Goal: Task Accomplishment & Management: Use online tool/utility

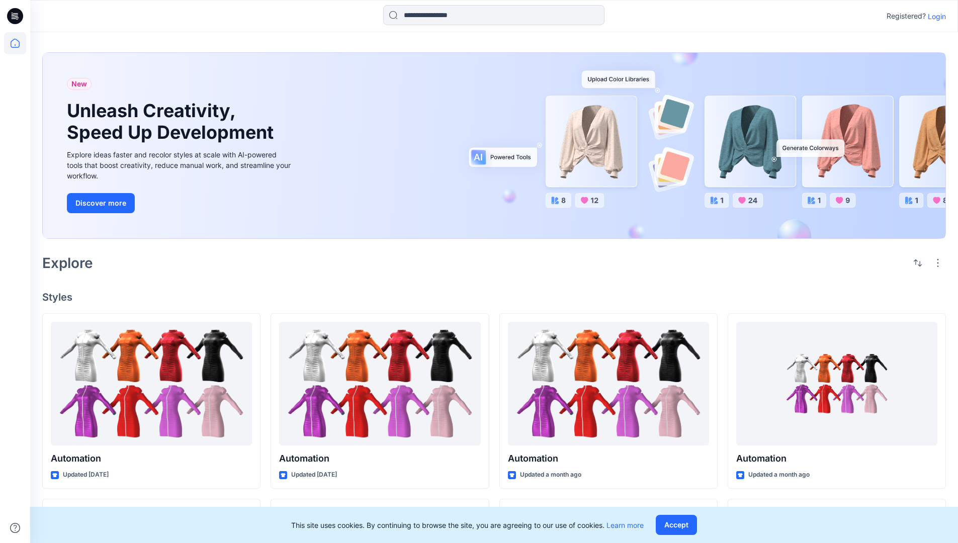
click at [934, 16] on p "Login" at bounding box center [937, 16] width 18 height 11
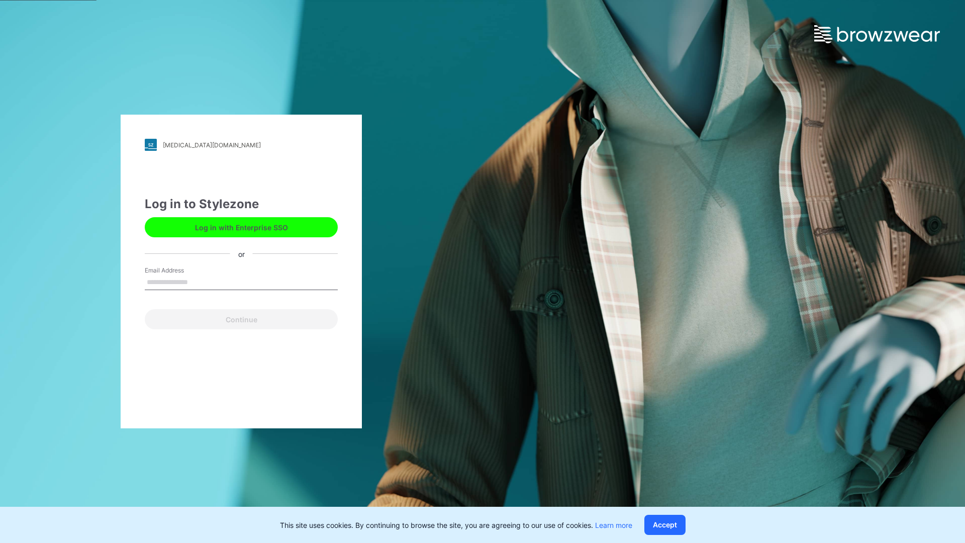
click at [199, 282] on input "Email Address" at bounding box center [241, 282] width 193 height 15
type input "**********"
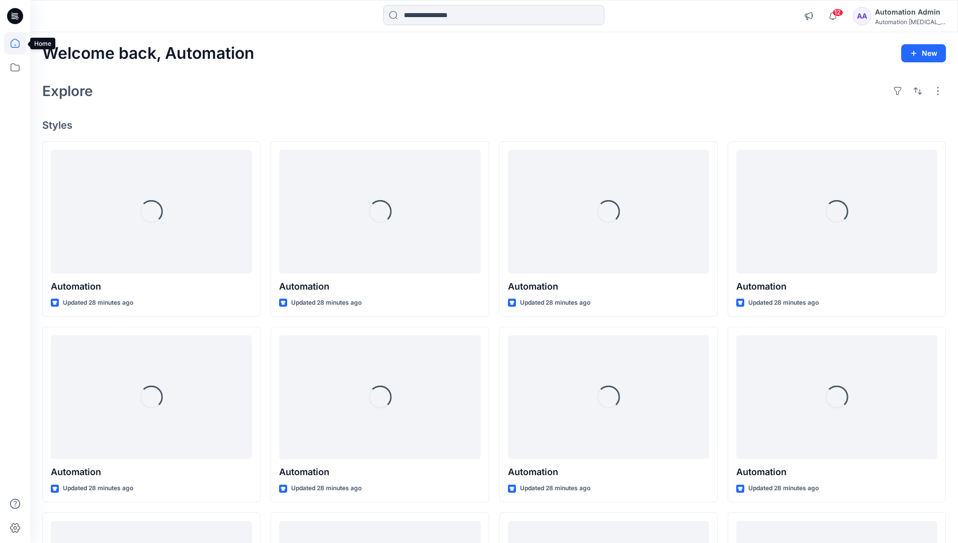
click at [19, 43] on icon at bounding box center [15, 43] width 9 height 9
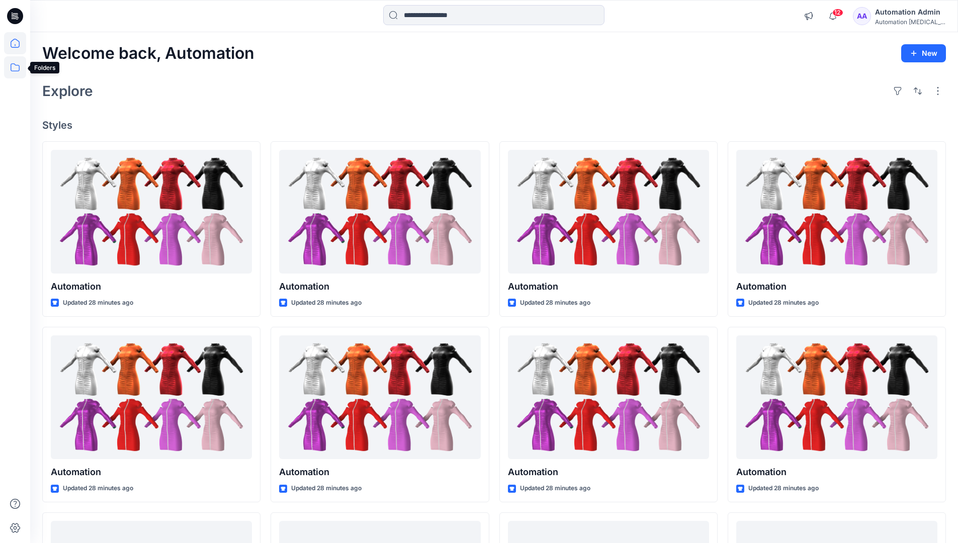
click at [13, 72] on icon at bounding box center [15, 67] width 22 height 22
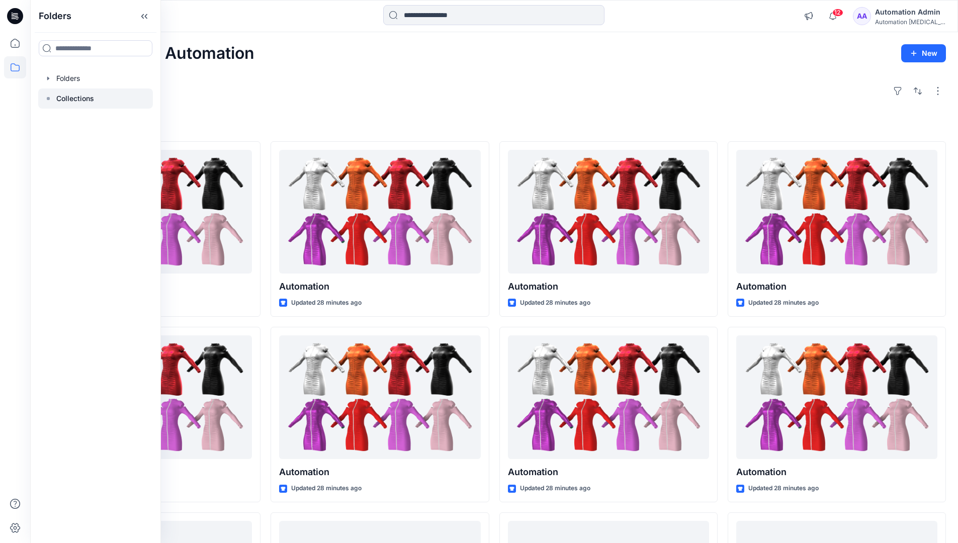
click at [47, 98] on rect at bounding box center [48, 98] width 3 height 3
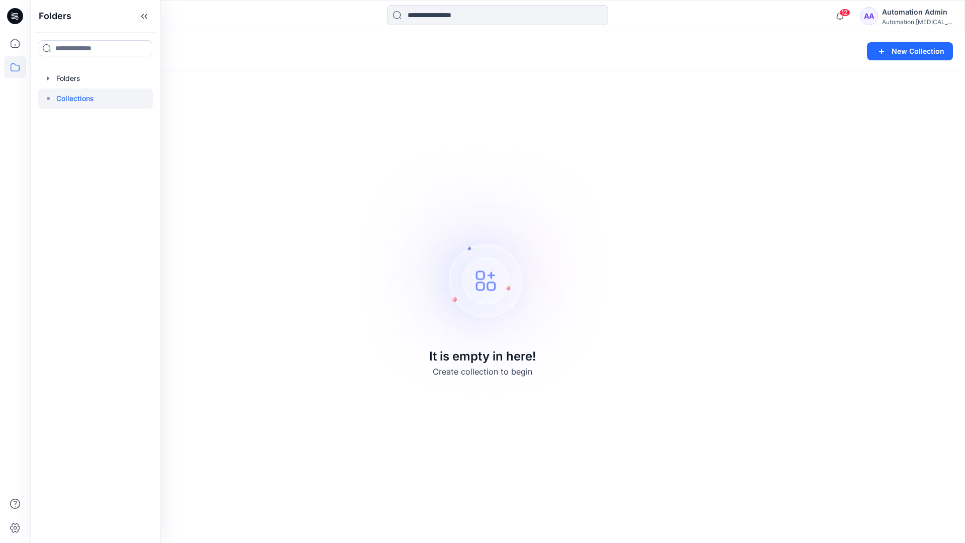
click at [65, 95] on p "Collections" at bounding box center [75, 99] width 38 height 12
click at [8, 66] on icon at bounding box center [15, 67] width 22 height 22
click at [904, 57] on button "New Collection" at bounding box center [910, 51] width 86 height 18
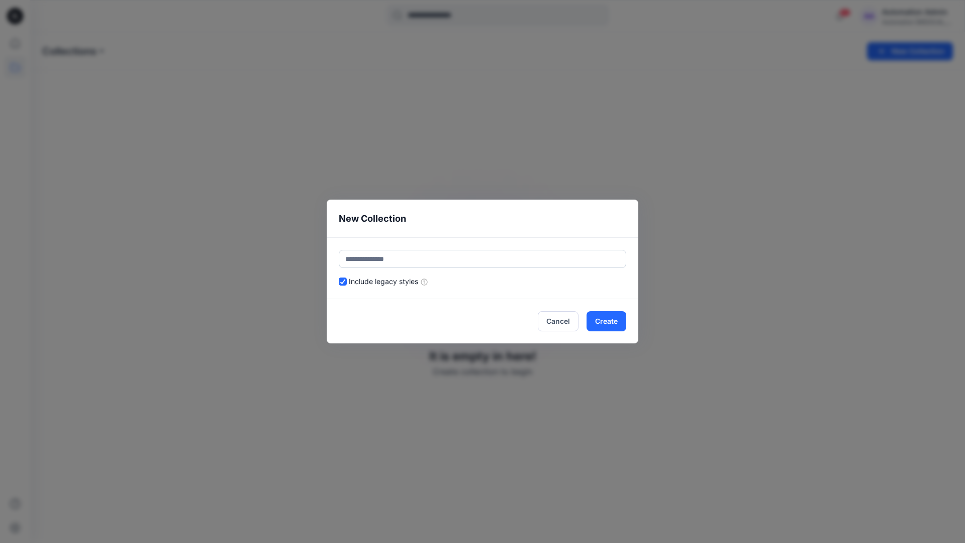
click at [425, 255] on input "text" at bounding box center [483, 259] width 288 height 18
type input "**********"
click at [605, 320] on button "Create" at bounding box center [607, 321] width 40 height 20
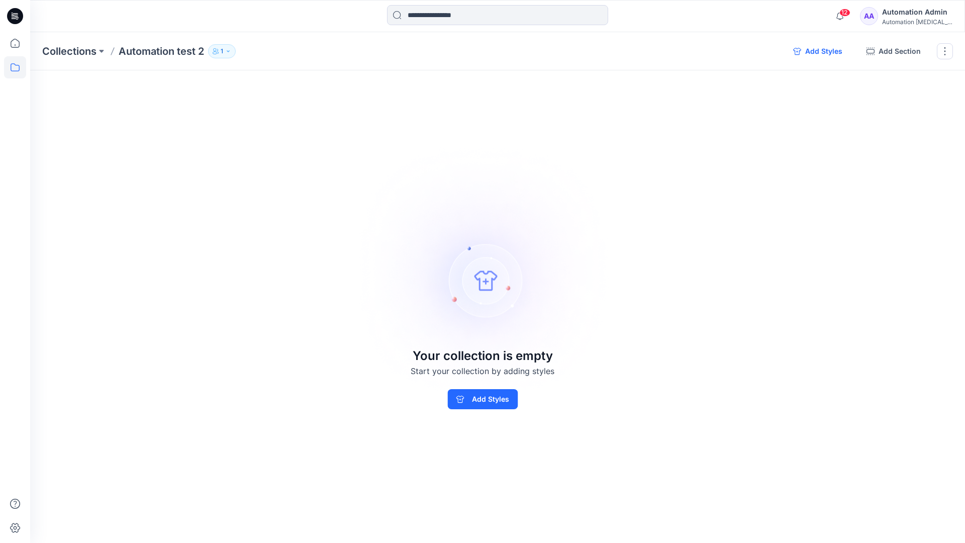
click at [818, 51] on button "Add Styles" at bounding box center [817, 51] width 65 height 16
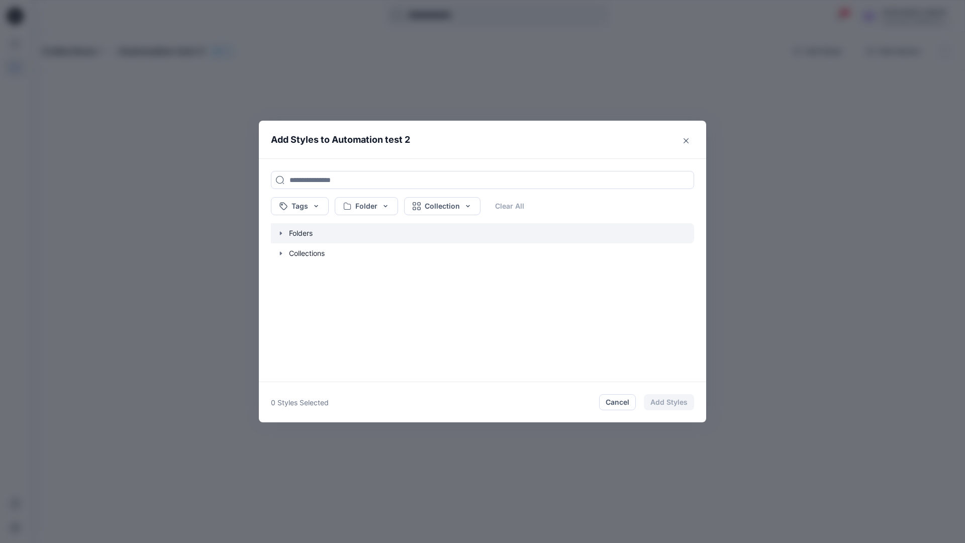
click at [281, 235] on icon "button" at bounding box center [281, 233] width 8 height 8
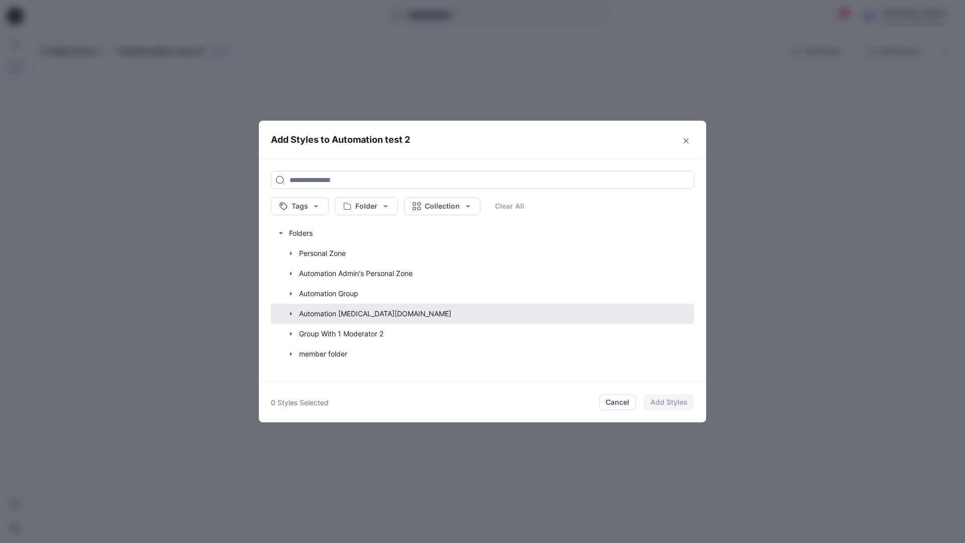
click at [320, 314] on button "button" at bounding box center [477, 314] width 433 height 20
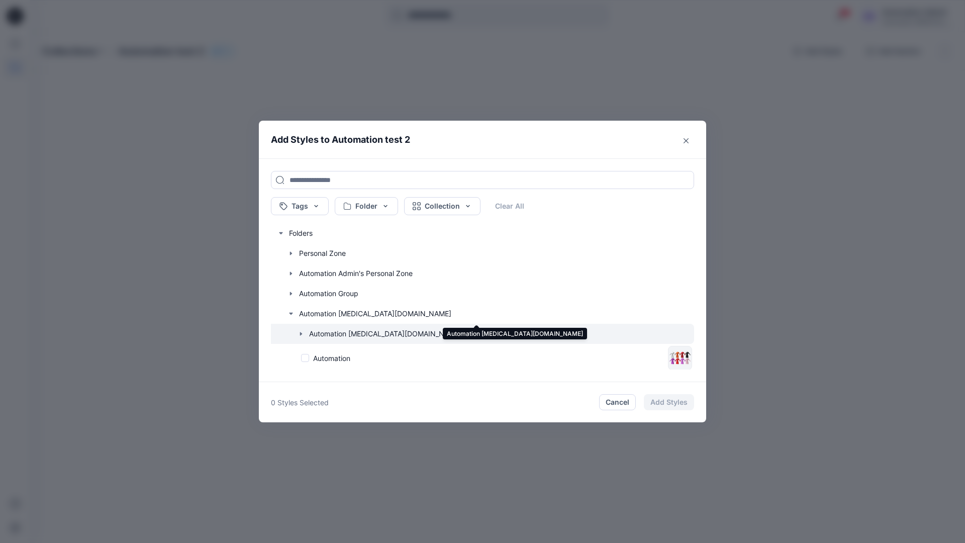
click at [303, 334] on icon "button" at bounding box center [301, 334] width 8 height 8
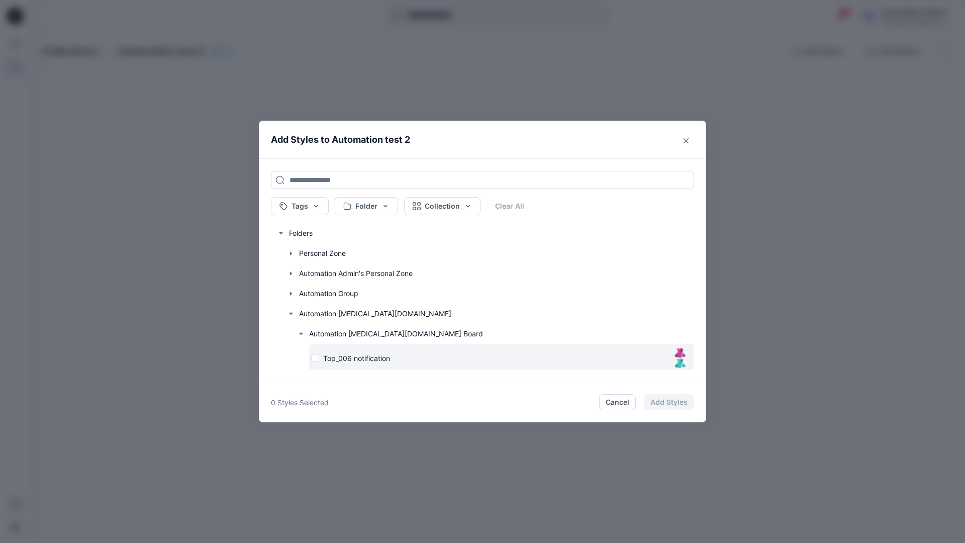
click at [316, 360] on div "Top_006 notification" at bounding box center [487, 358] width 353 height 11
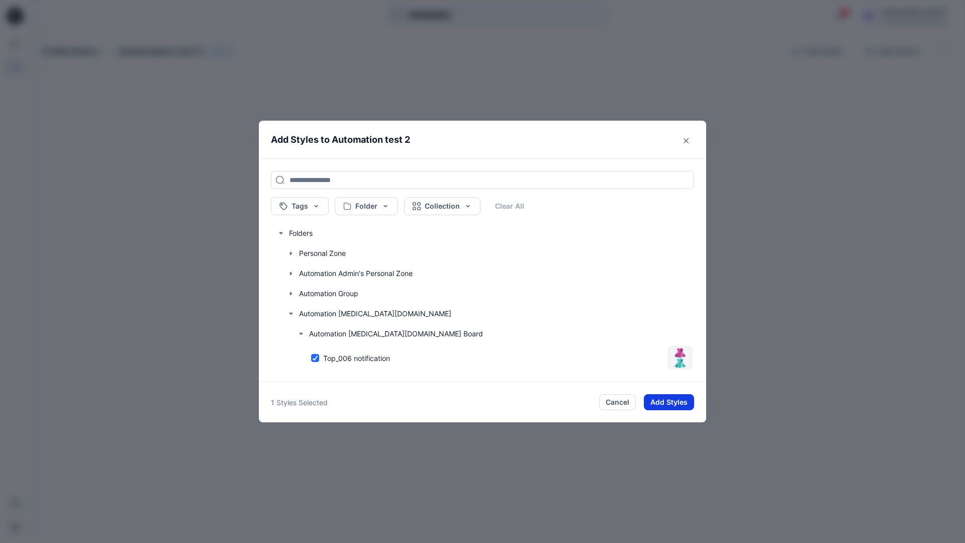
click at [660, 397] on button "Add Styles" at bounding box center [669, 402] width 50 height 16
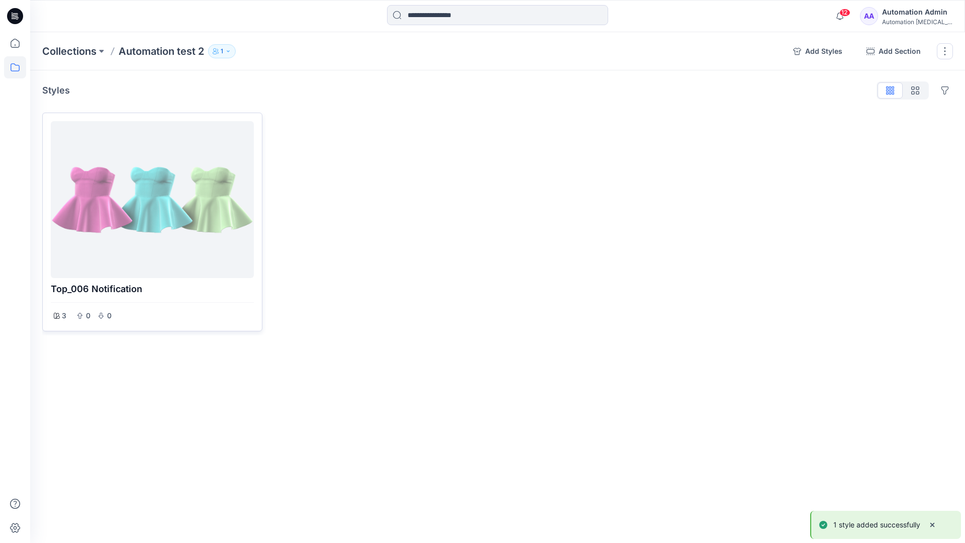
click at [189, 204] on div at bounding box center [152, 199] width 195 height 149
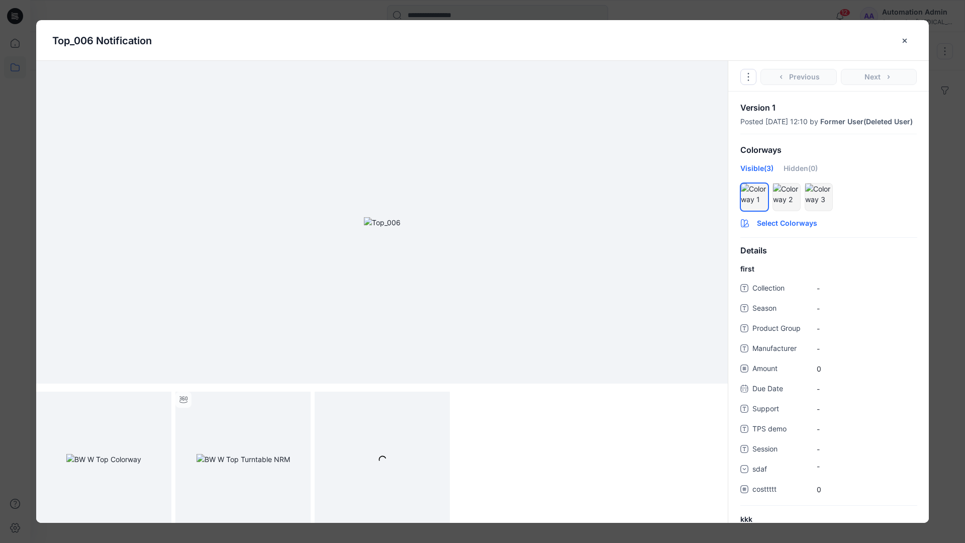
click at [787, 229] on button "Select Colorways" at bounding box center [829, 221] width 201 height 16
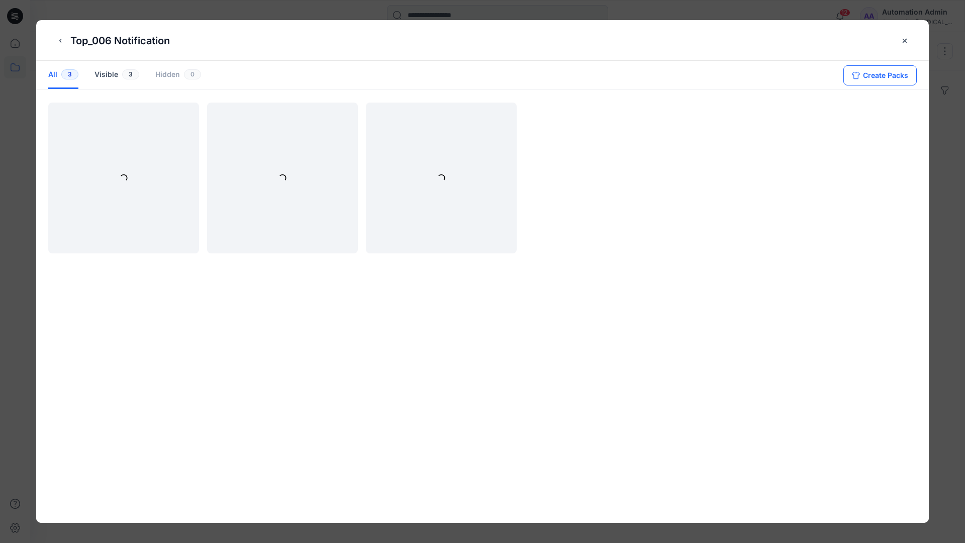
click at [872, 73] on button "Create Packs" at bounding box center [880, 75] width 73 height 20
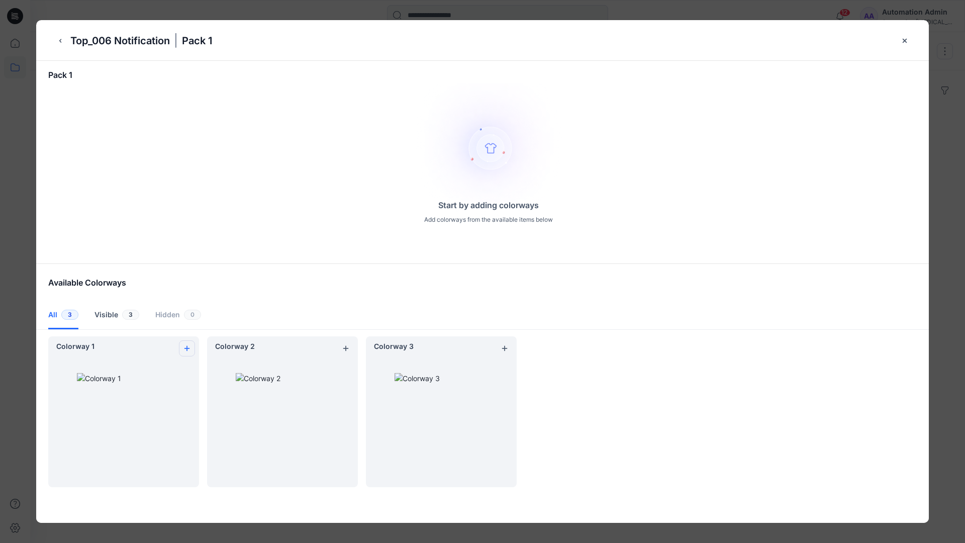
click at [185, 345] on icon "add colorway" at bounding box center [187, 348] width 8 height 8
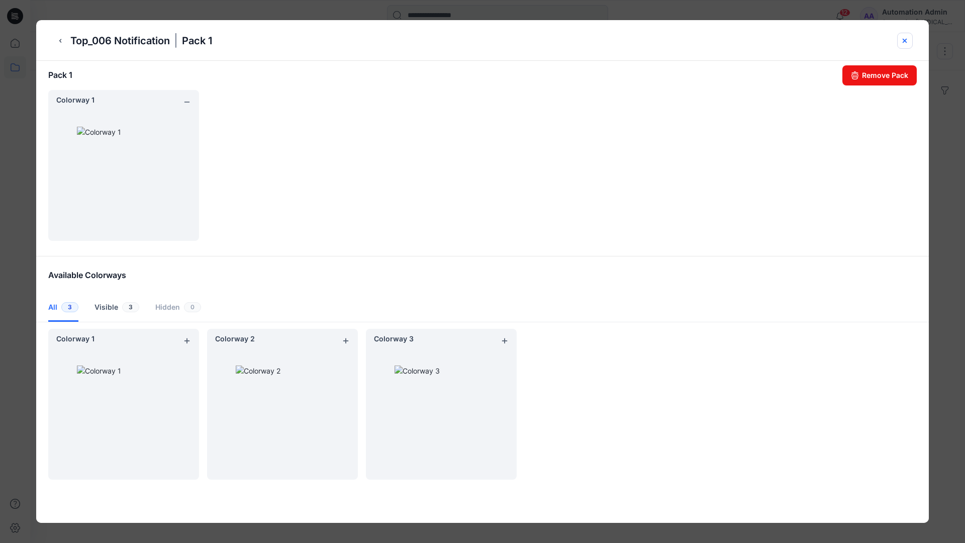
click at [906, 42] on icon "close-btn" at bounding box center [905, 41] width 8 height 8
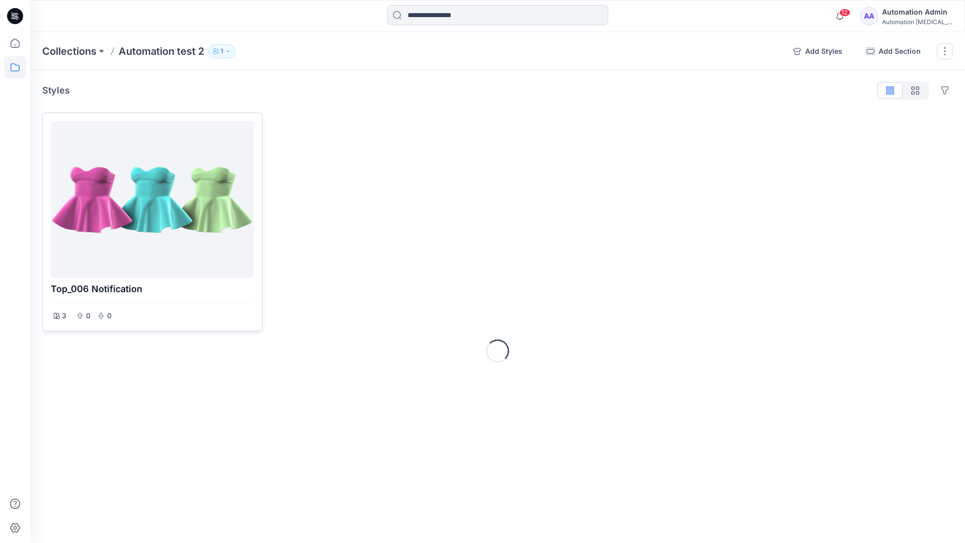
click at [146, 230] on div at bounding box center [152, 199] width 195 height 149
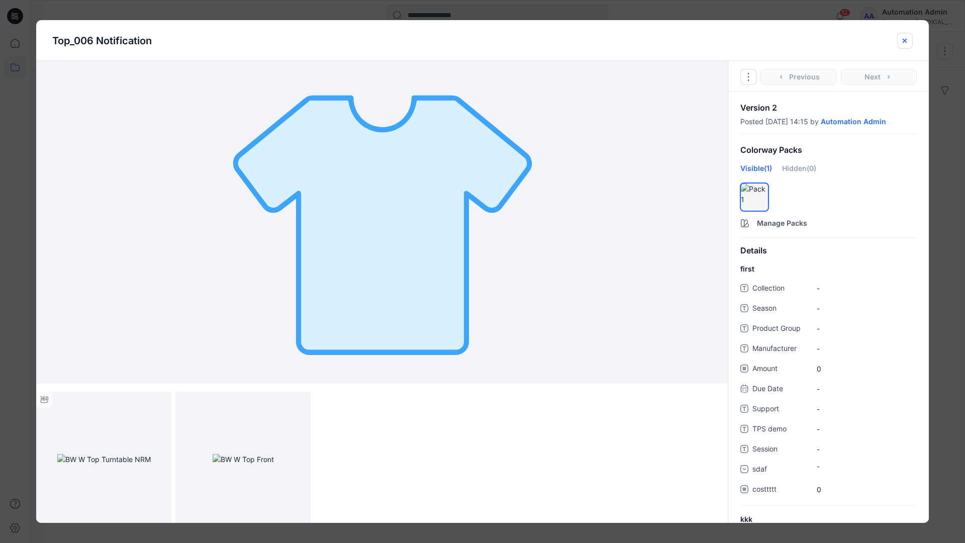
click at [902, 42] on icon "close-btn" at bounding box center [905, 41] width 8 height 8
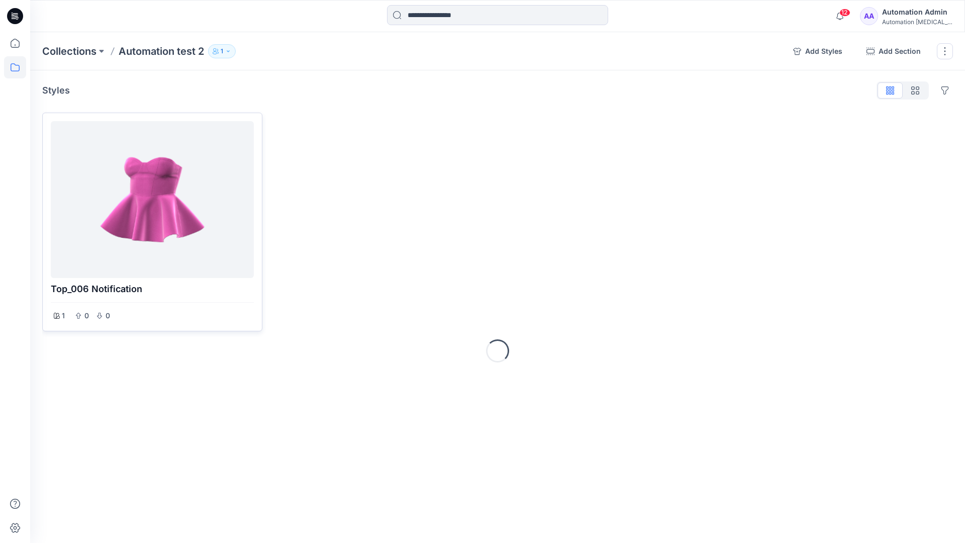
click at [149, 166] on div at bounding box center [152, 199] width 195 height 149
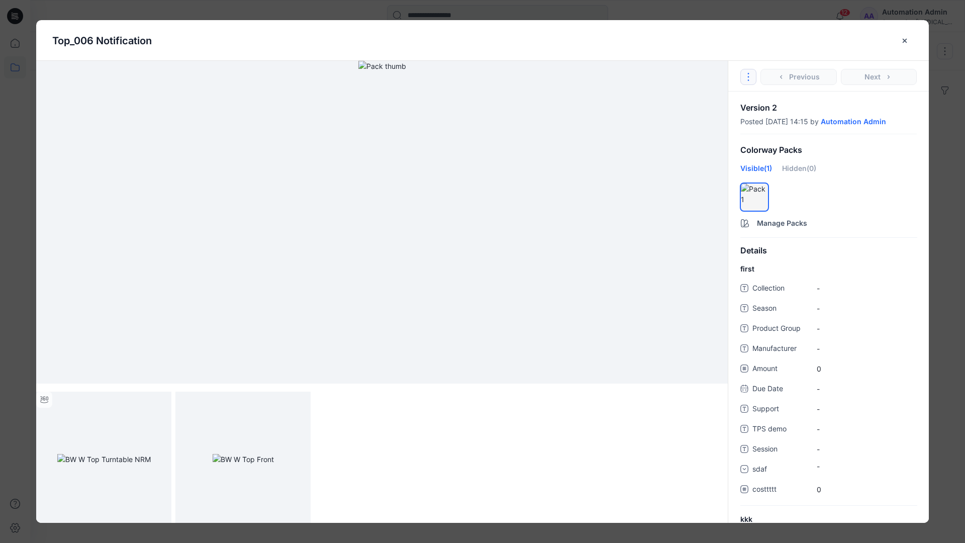
click at [751, 74] on icon "Options" at bounding box center [749, 77] width 8 height 8
click at [747, 122] on button "Duplicate Original Style to..." at bounding box center [749, 123] width 122 height 20
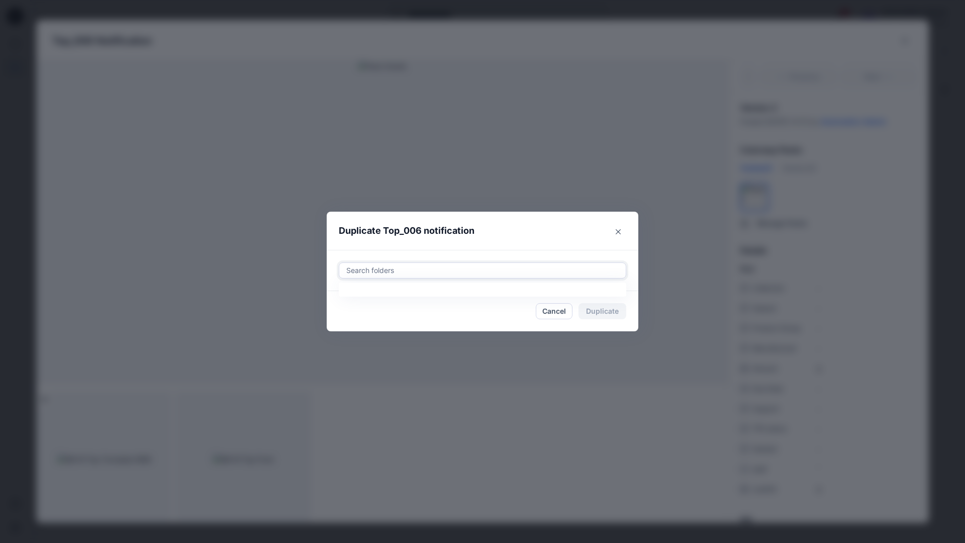
click at [466, 269] on div at bounding box center [482, 270] width 275 height 12
click at [619, 230] on icon "Close" at bounding box center [618, 231] width 5 height 5
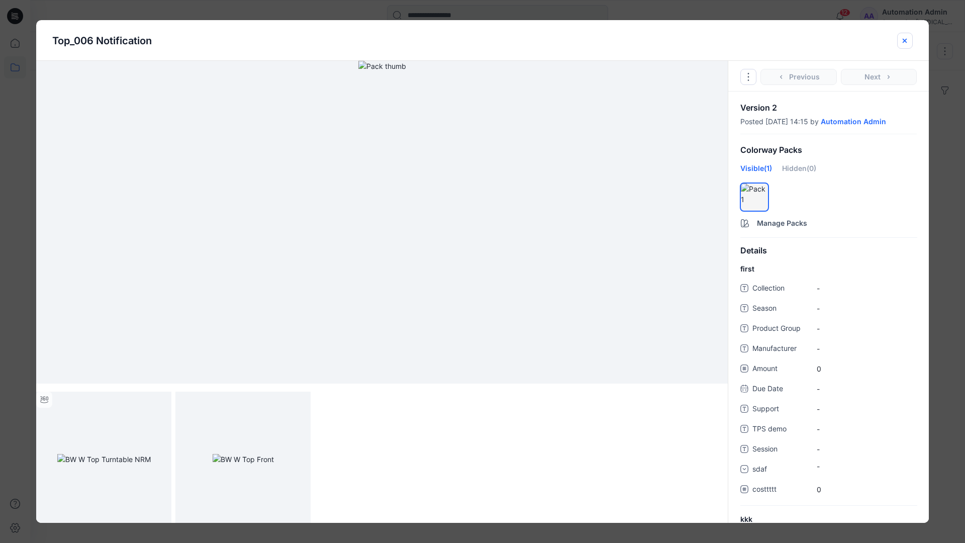
click at [905, 44] on icon "close-btn" at bounding box center [905, 41] width 8 height 8
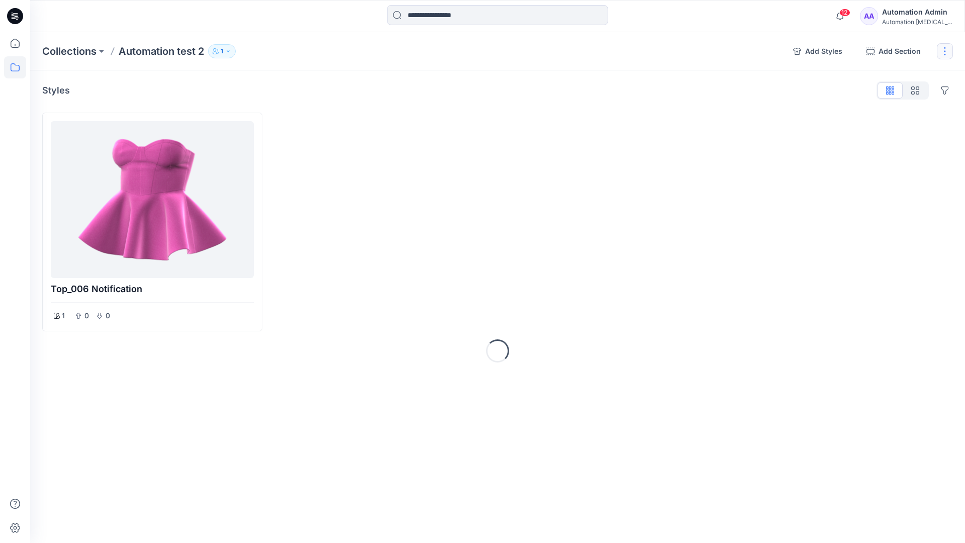
click at [942, 52] on button "button" at bounding box center [945, 51] width 16 height 16
click at [887, 144] on button "Delete Collection" at bounding box center [897, 143] width 109 height 19
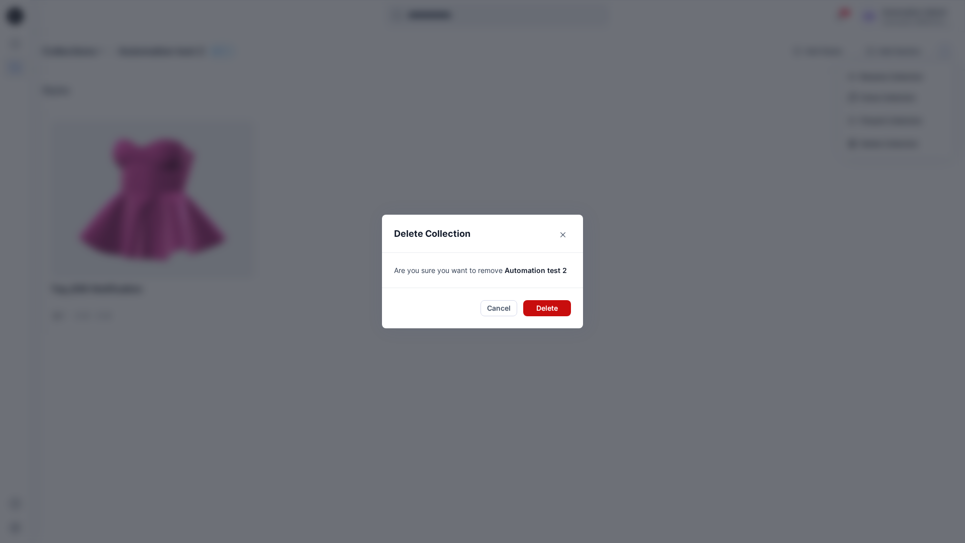
click at [558, 301] on button "Delete" at bounding box center [547, 308] width 48 height 16
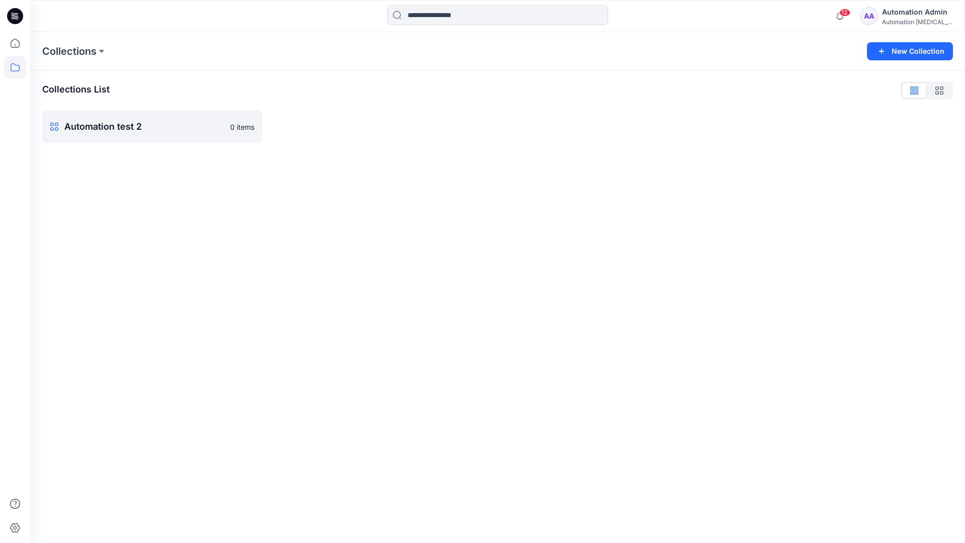
click at [910, 17] on div "Automation Admin" at bounding box center [917, 12] width 70 height 12
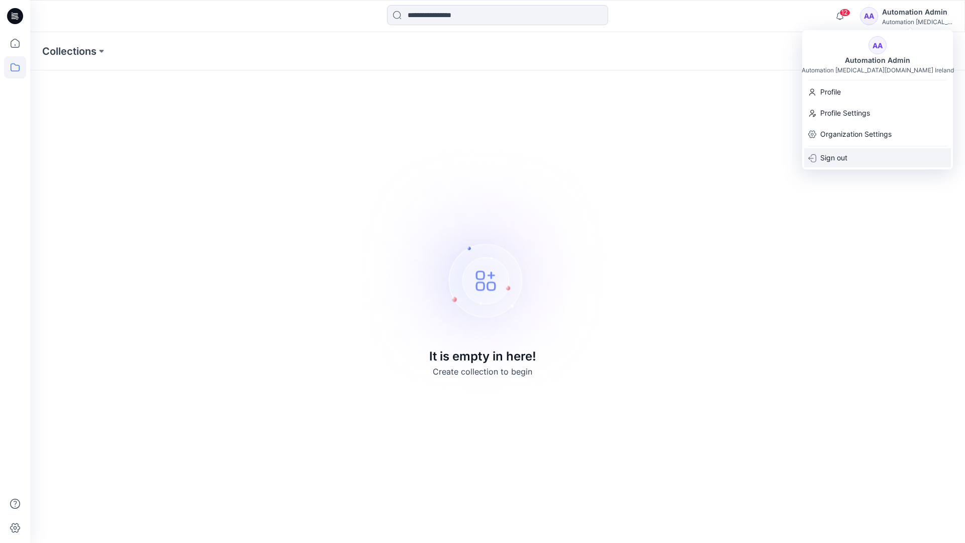
click at [848, 154] on div "Sign out" at bounding box center [878, 157] width 147 height 19
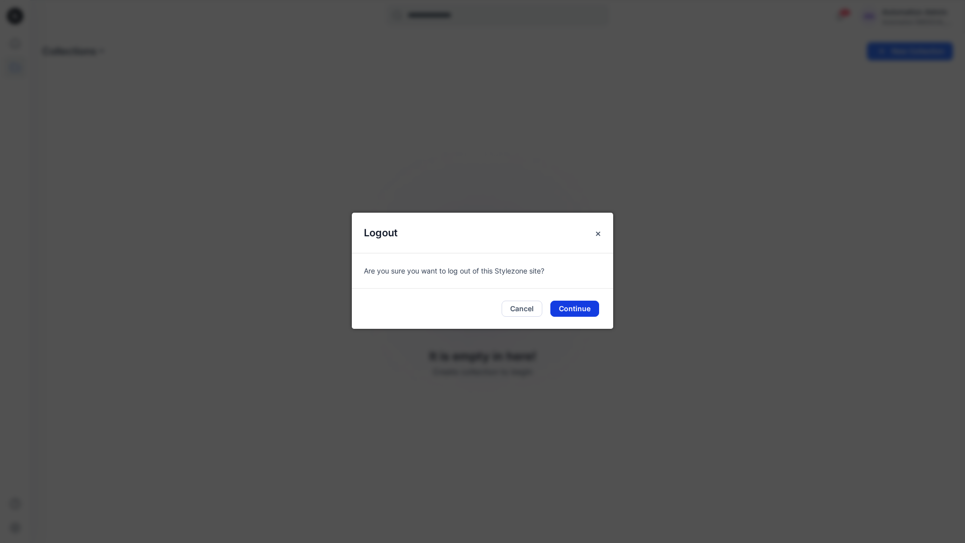
click at [573, 312] on button "Continue" at bounding box center [575, 309] width 49 height 16
